Goal: Find specific page/section: Locate a particular part of the current website

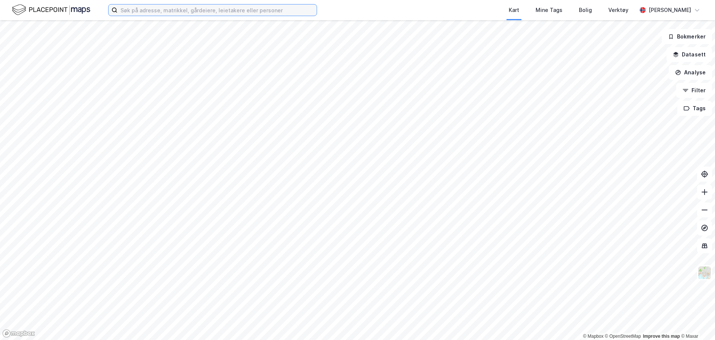
click at [176, 10] on input at bounding box center [217, 9] width 199 height 11
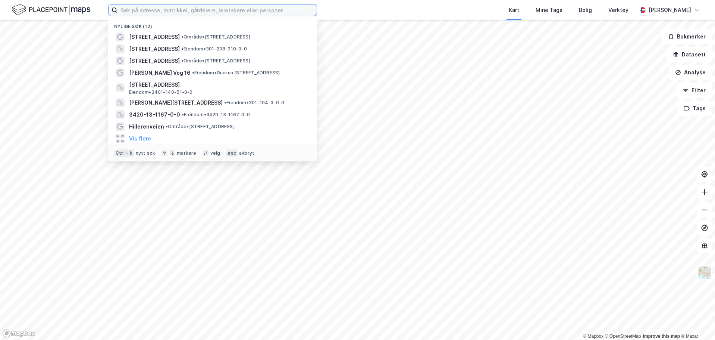
paste input "Vesterled 104"
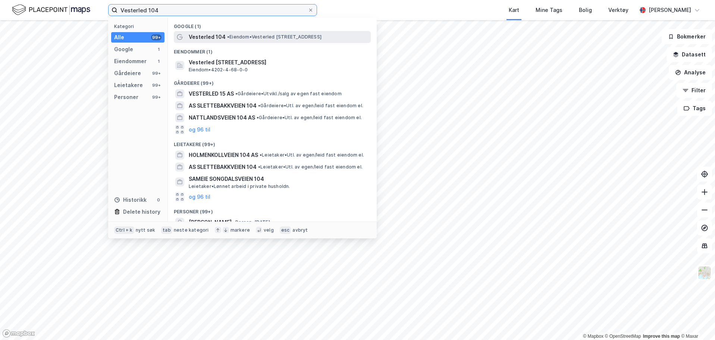
type input "Vesterled 104"
click at [207, 38] on span "Vesterled 104" at bounding box center [207, 36] width 37 height 9
